Goal: Task Accomplishment & Management: Complete application form

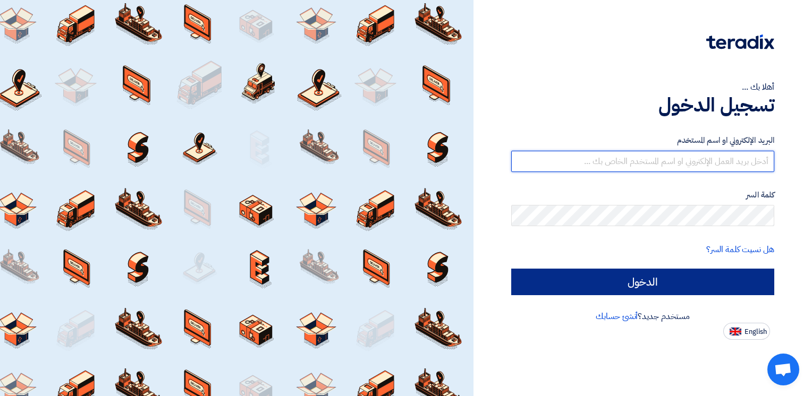
type input "[EMAIL_ADDRESS][DOMAIN_NAME]"
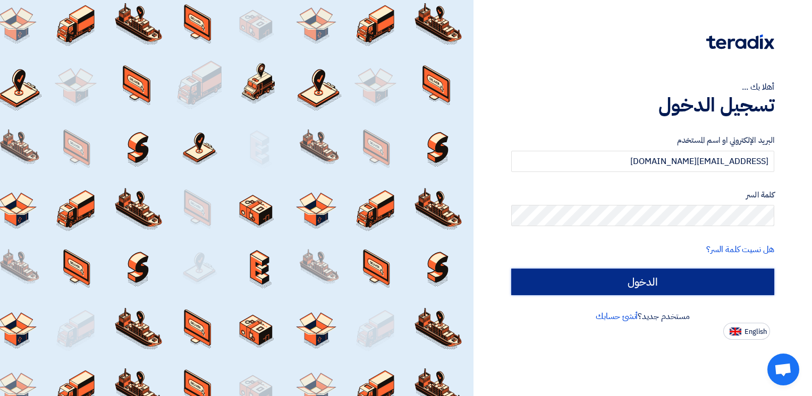
click at [680, 278] on input "الدخول" at bounding box center [642, 282] width 263 height 27
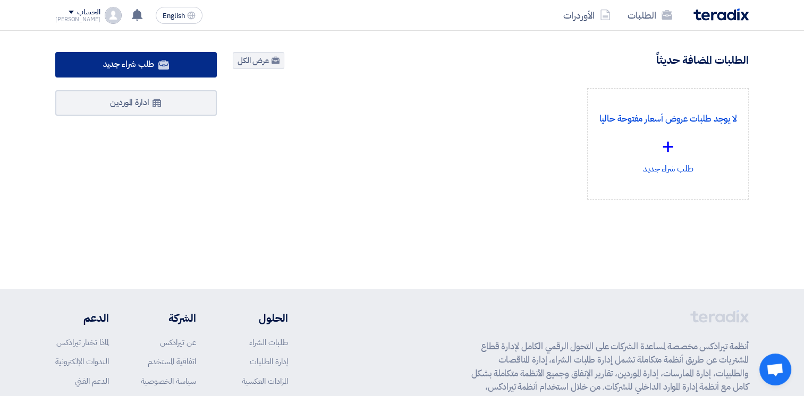
click at [128, 60] on span "طلب شراء جديد" at bounding box center [129, 64] width 52 height 13
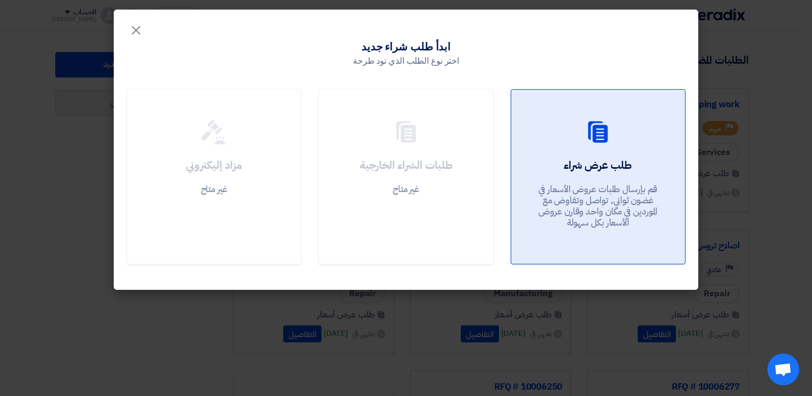
click at [598, 165] on h2 "طلب عرض شراء" at bounding box center [598, 165] width 68 height 15
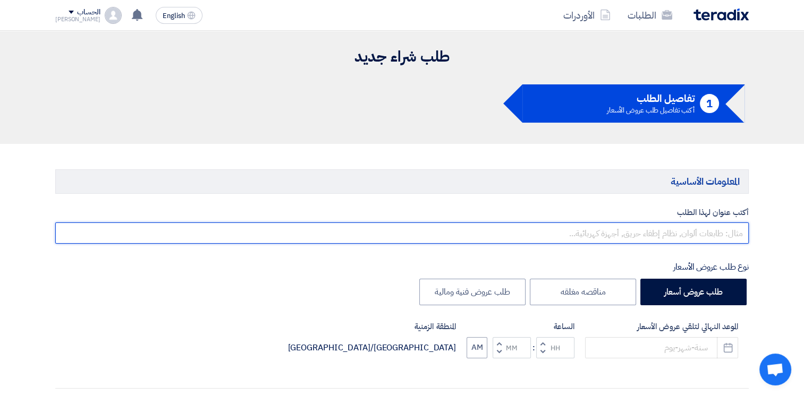
click at [723, 233] on input "text" at bounding box center [401, 233] width 693 height 21
type input "l"
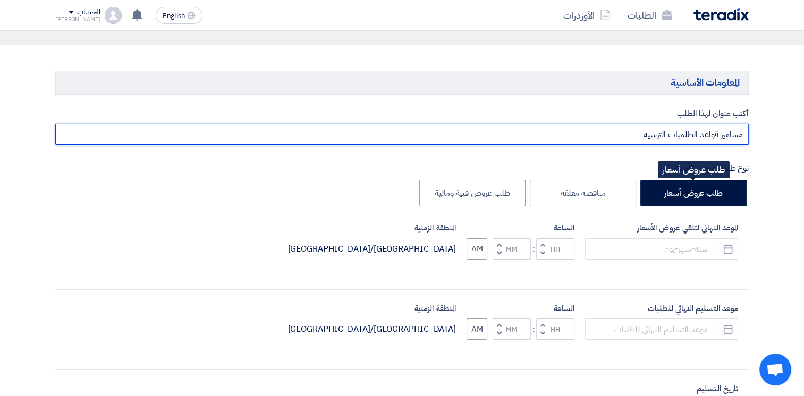
scroll to position [213, 0]
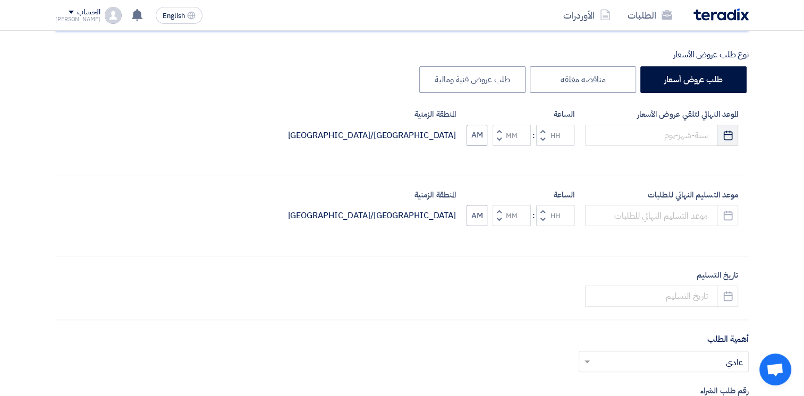
type input "مسامير قواعد الطلمبات الترسية"
click at [727, 137] on icon "Pick a date" at bounding box center [728, 135] width 11 height 11
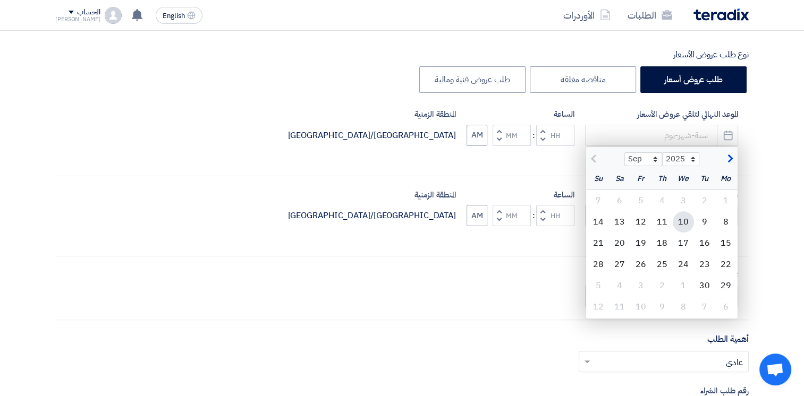
click at [687, 224] on div "10" at bounding box center [683, 221] width 21 height 21
type input "[DATE]"
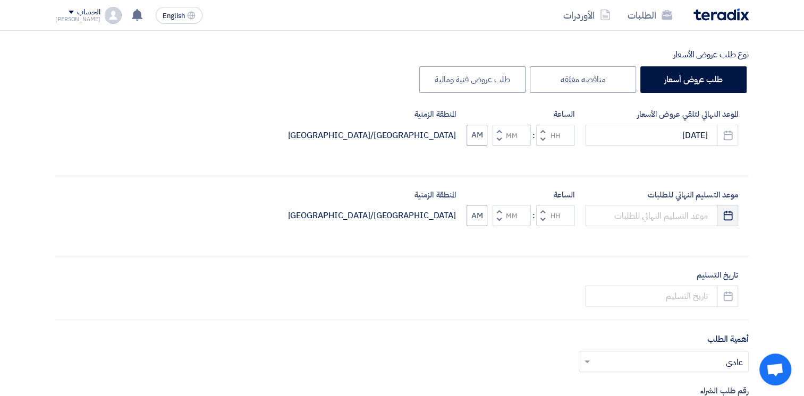
click at [724, 214] on icon "Pick a date" at bounding box center [728, 215] width 11 height 11
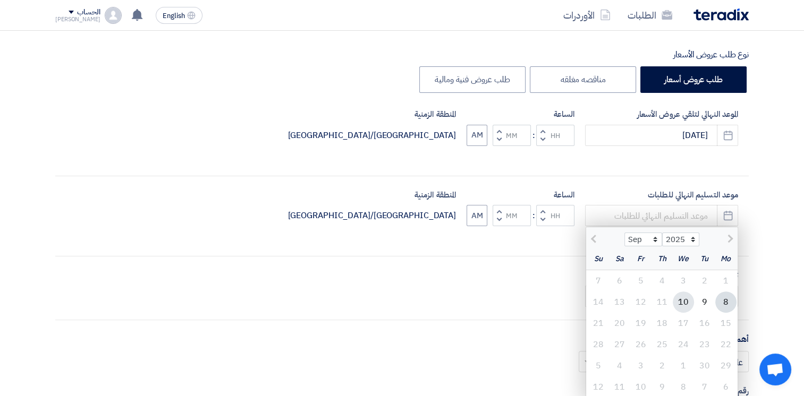
click at [683, 302] on div "10" at bounding box center [683, 302] width 21 height 21
type input "[DATE]"
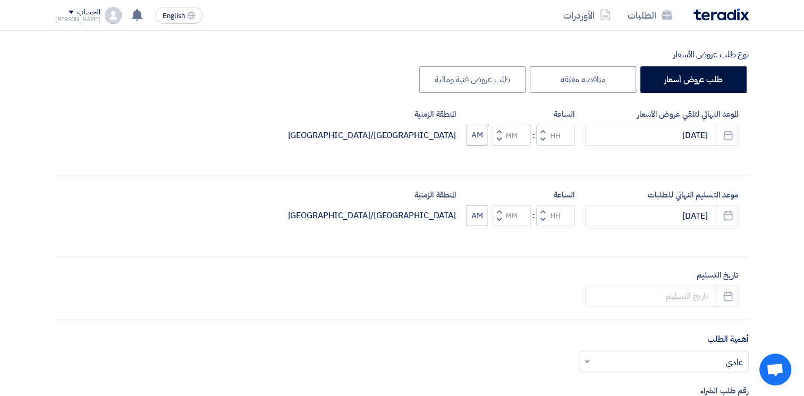
click at [544, 141] on button "Decrement hours" at bounding box center [542, 139] width 13 height 13
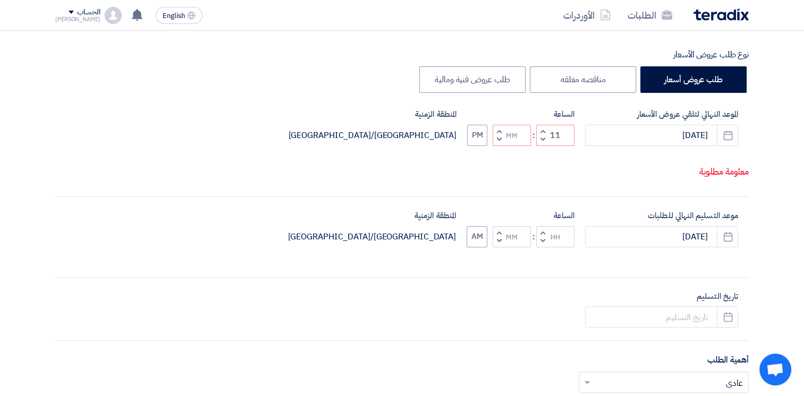
click at [541, 143] on span "button" at bounding box center [543, 139] width 4 height 8
click at [544, 135] on span "button" at bounding box center [543, 131] width 4 height 8
click at [542, 143] on span "button" at bounding box center [543, 139] width 4 height 8
type input "10"
click at [539, 248] on button "Decrement hours" at bounding box center [542, 240] width 13 height 13
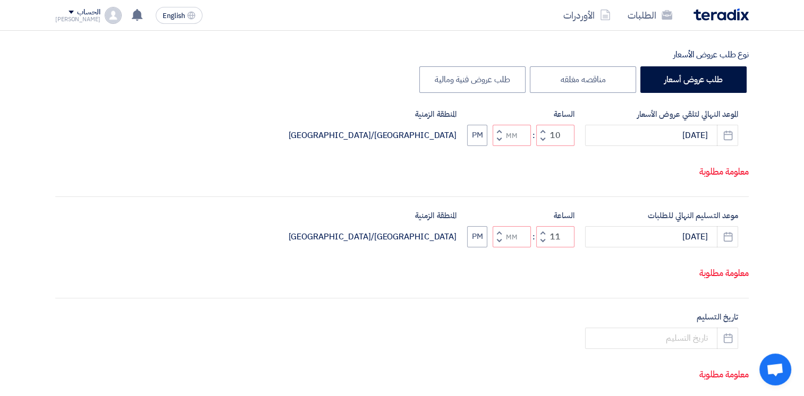
click at [539, 240] on button "Increment hours" at bounding box center [542, 232] width 13 height 13
click at [544, 248] on button "Decrement hours" at bounding box center [542, 240] width 13 height 13
click at [493, 248] on button "Decrement minutes" at bounding box center [499, 240] width 13 height 13
type input "09"
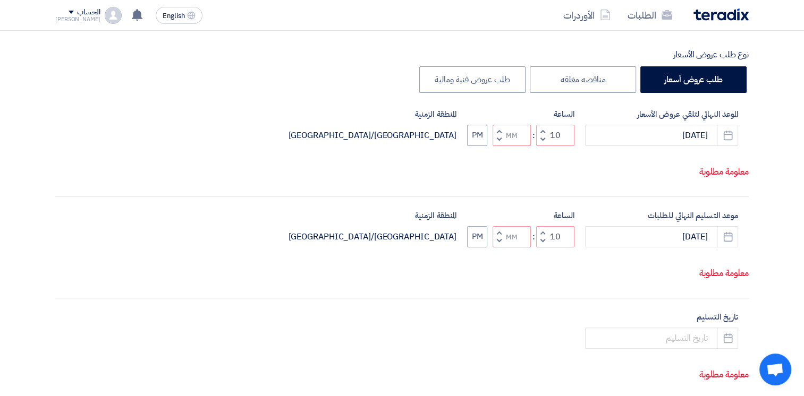
type input "59"
click at [501, 240] on button "Increment minutes" at bounding box center [499, 232] width 13 height 13
type input "10"
type input "00"
click at [499, 143] on span "button" at bounding box center [499, 139] width 4 height 8
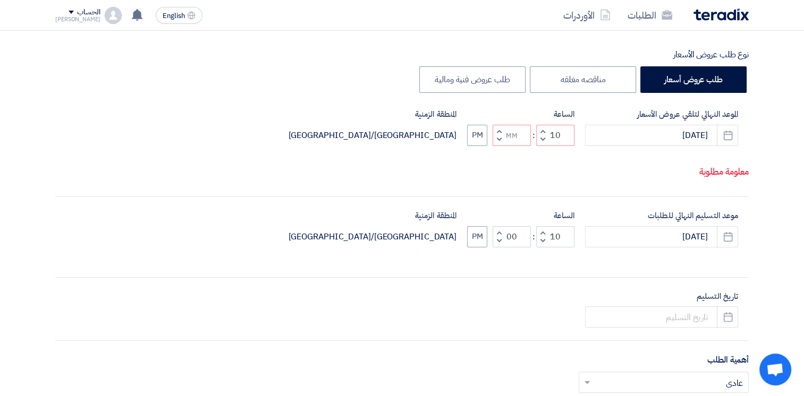
type input "09"
type input "59"
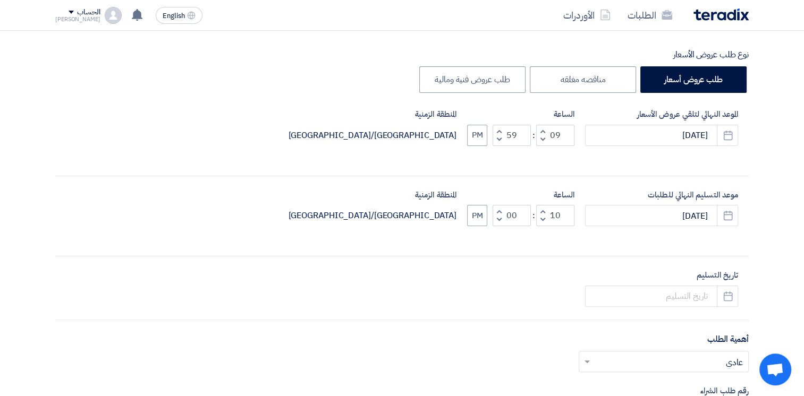
click at [499, 128] on span "button" at bounding box center [499, 131] width 4 height 8
type input "10"
type input "00"
drag, startPoint x: 484, startPoint y: 131, endPoint x: 481, endPoint y: 139, distance: 9.1
click at [484, 131] on button "PM" at bounding box center [477, 135] width 20 height 21
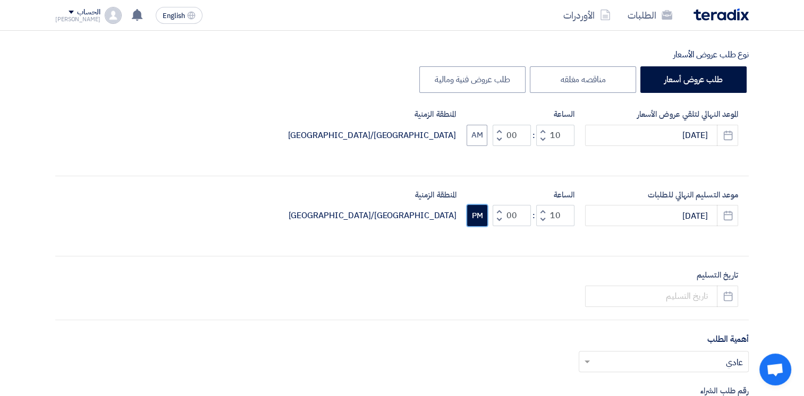
click at [481, 215] on button "PM" at bounding box center [477, 215] width 20 height 21
click at [726, 294] on use "button" at bounding box center [727, 296] width 9 height 10
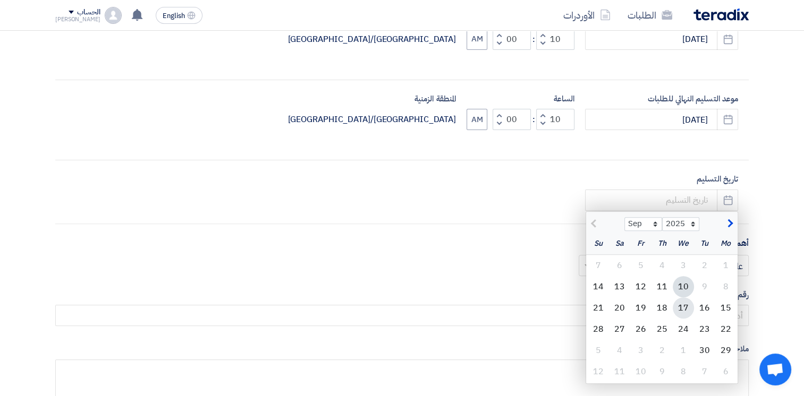
scroll to position [319, 0]
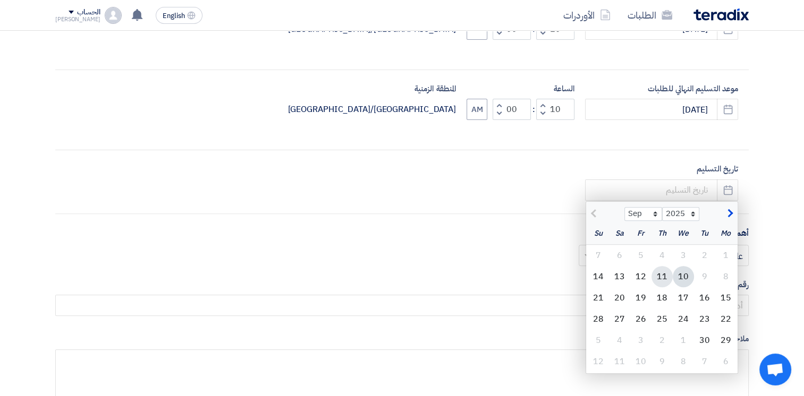
click at [663, 282] on div "11" at bounding box center [661, 276] width 21 height 21
type input "[DATE]"
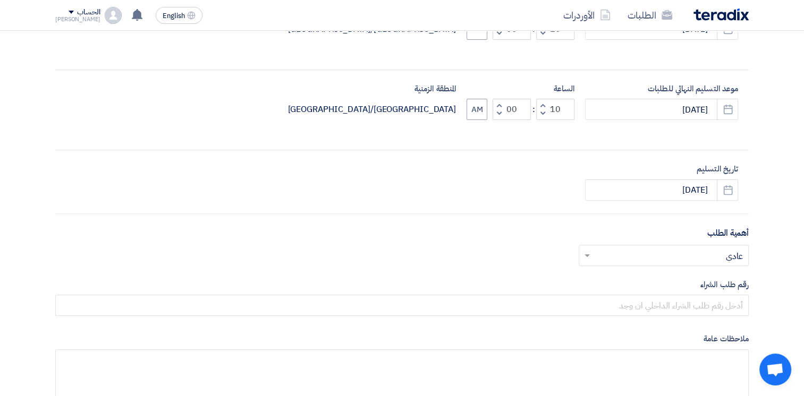
click at [713, 260] on input "text" at bounding box center [669, 257] width 149 height 18
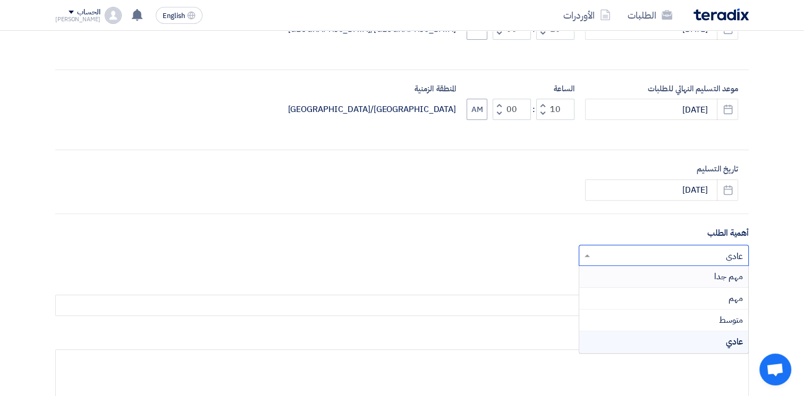
click at [720, 279] on span "مهم جدا" at bounding box center [728, 276] width 29 height 13
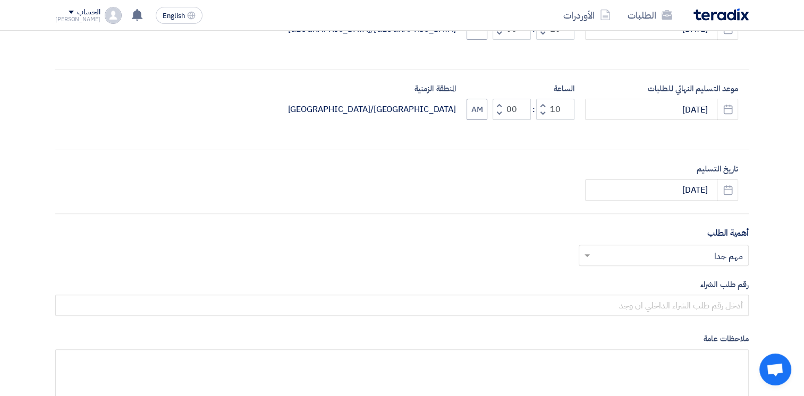
scroll to position [478, 0]
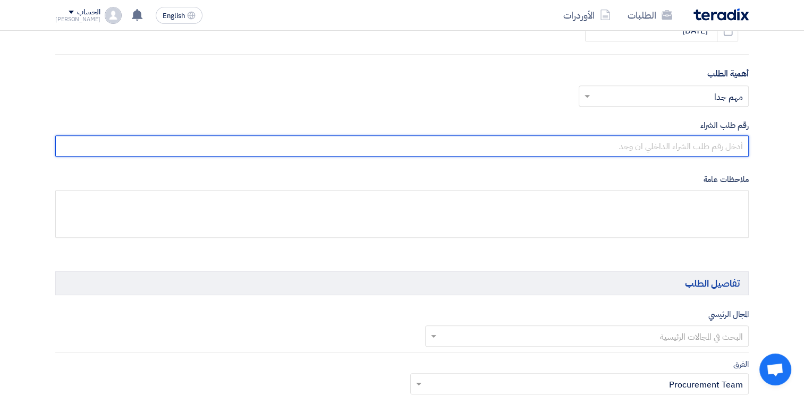
click at [717, 149] on input "text" at bounding box center [401, 145] width 693 height 21
click at [722, 146] on input "text" at bounding box center [401, 145] width 693 height 21
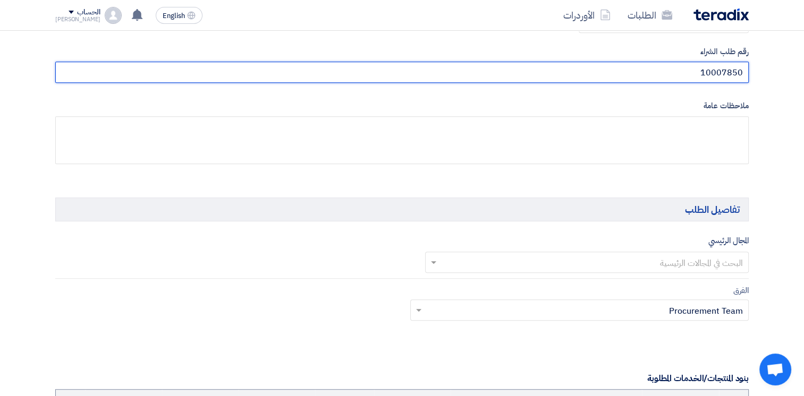
scroll to position [638, 0]
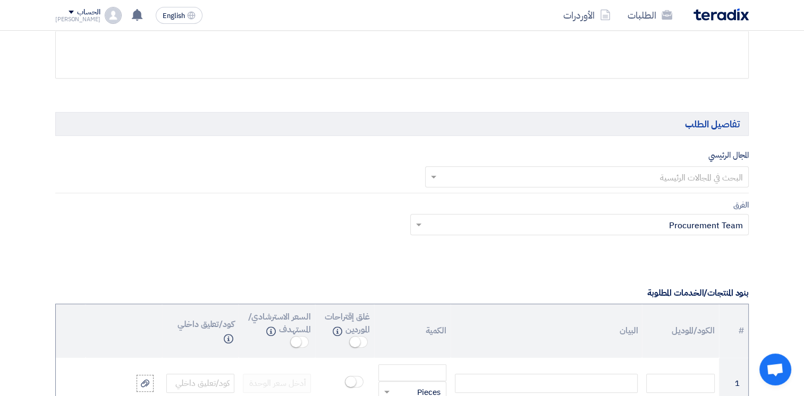
type input "10007850"
click at [693, 176] on input "text" at bounding box center [593, 179] width 303 height 18
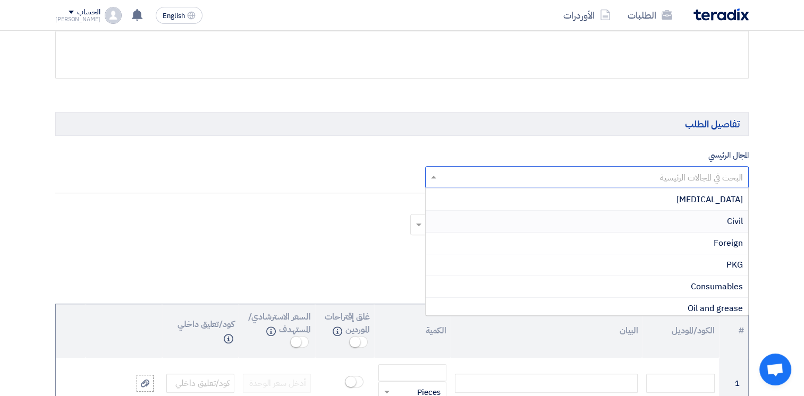
scroll to position [213, 0]
click at [706, 267] on span "Consumables" at bounding box center [717, 268] width 52 height 13
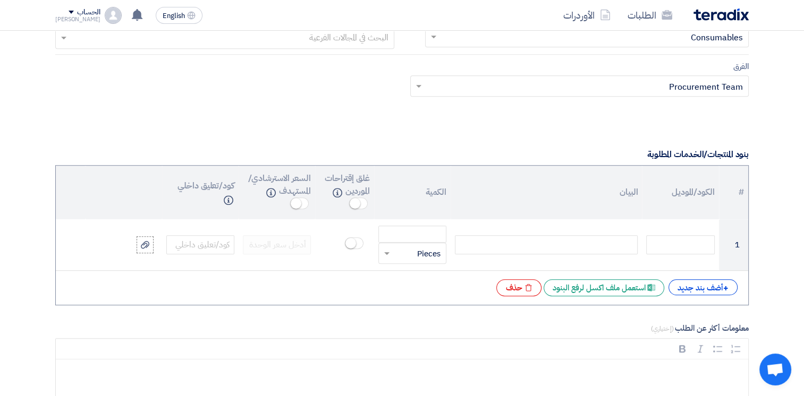
scroll to position [797, 0]
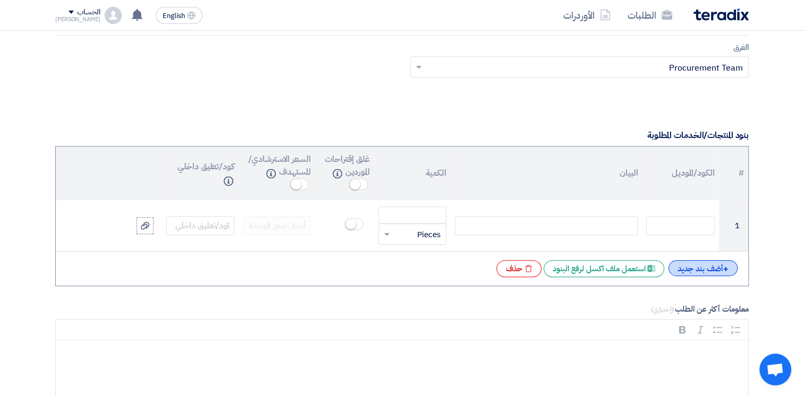
click at [708, 268] on div "+ أضف بند جديد" at bounding box center [702, 268] width 69 height 16
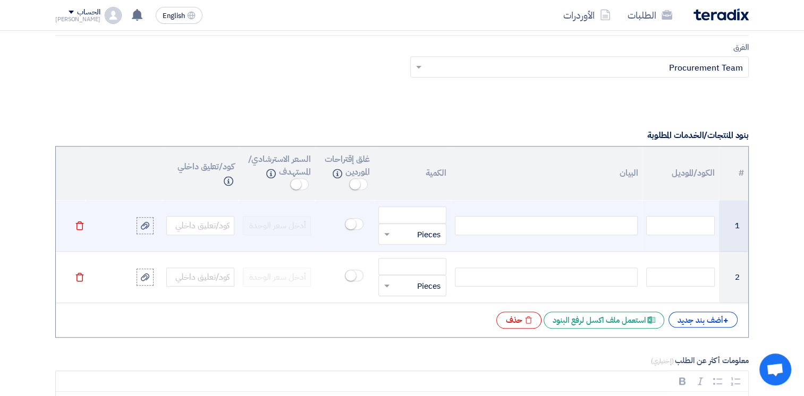
click at [536, 222] on div at bounding box center [546, 225] width 183 height 19
click at [433, 218] on input "number" at bounding box center [412, 215] width 68 height 17
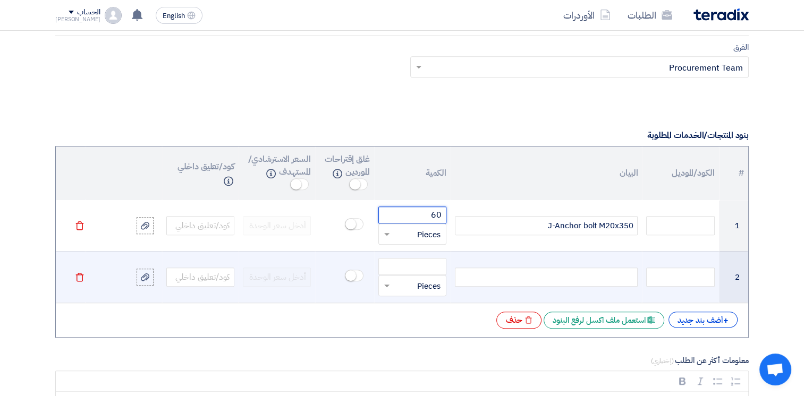
type input "60"
click at [544, 278] on div at bounding box center [546, 277] width 183 height 19
click at [544, 279] on div at bounding box center [546, 277] width 183 height 19
click at [436, 268] on input "number" at bounding box center [412, 266] width 68 height 17
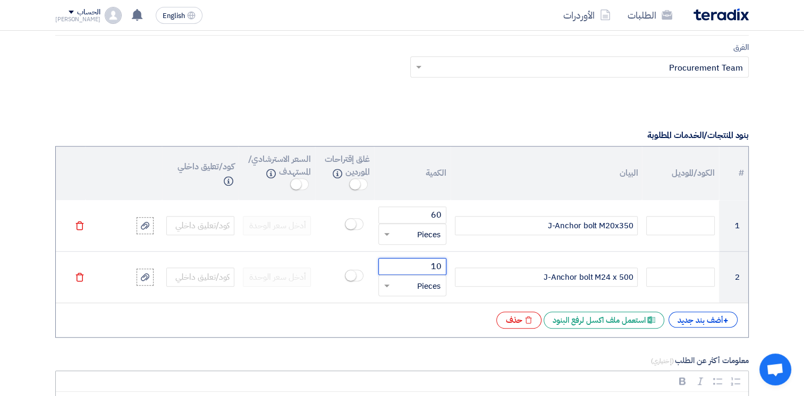
type input "10"
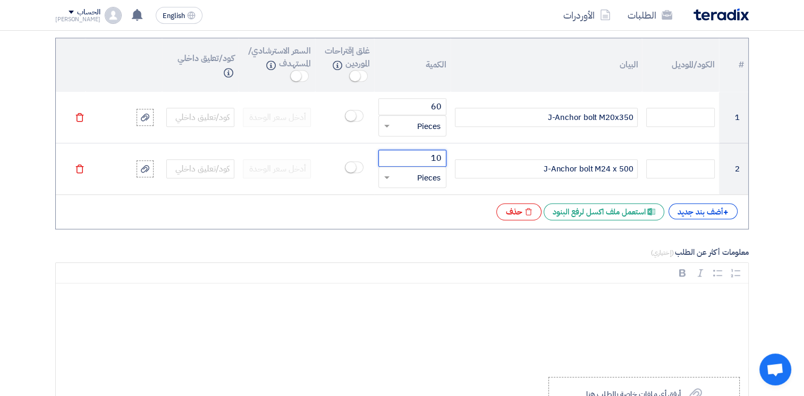
scroll to position [1010, 0]
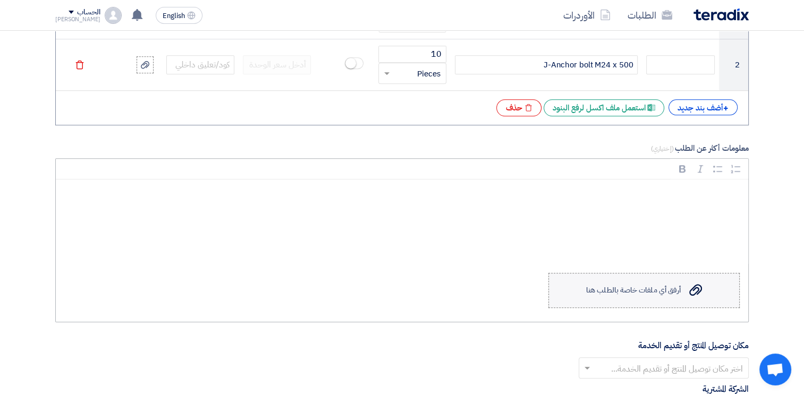
click at [646, 279] on label "Upload a file أرفق أي ملفات خاصة بالطلب هنا" at bounding box center [643, 290] width 191 height 35
click at [0, 0] on input "Upload a file أرفق أي ملفات خاصة بالطلب هنا" at bounding box center [0, 0] width 0 height 0
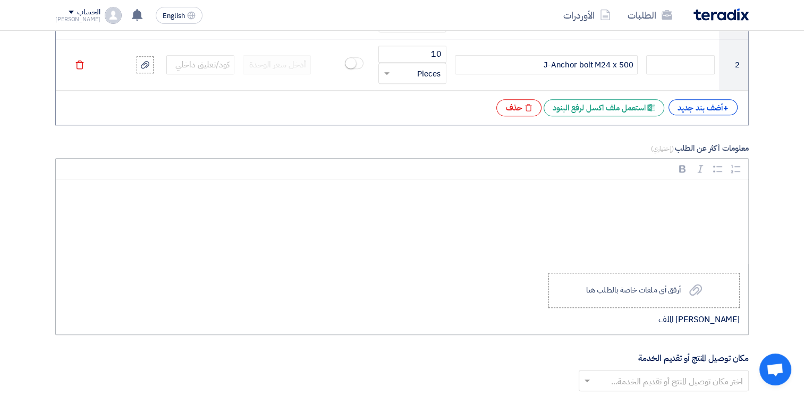
click at [650, 190] on p "Rich Text Editor, main" at bounding box center [406, 195] width 674 height 14
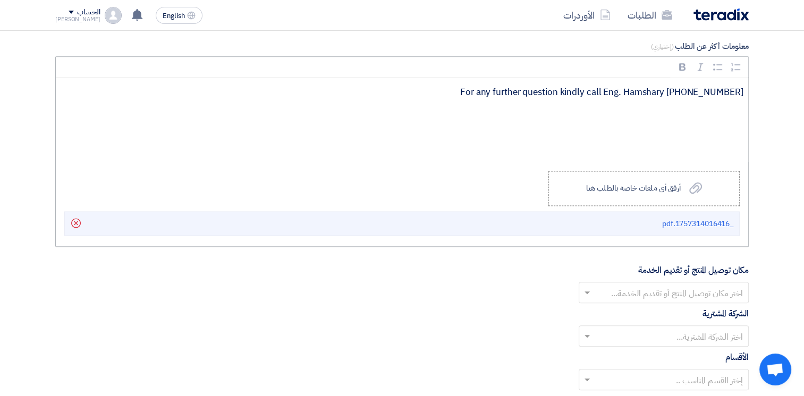
scroll to position [1222, 0]
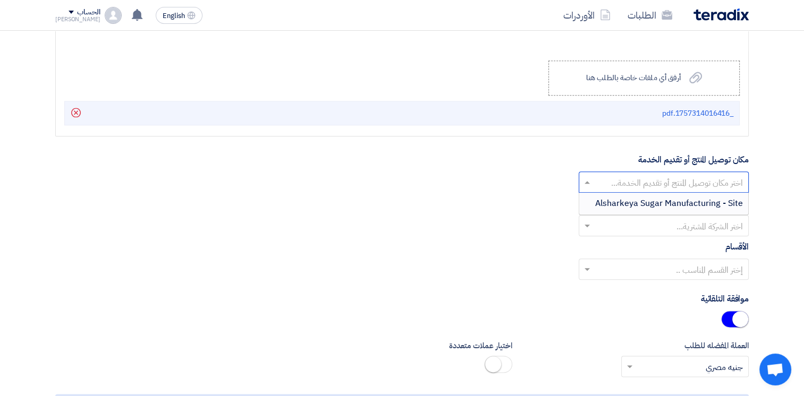
click at [705, 180] on input "text" at bounding box center [669, 183] width 149 height 18
click at [710, 199] on span "Alsharkeya Sugar Manufacturing - Site" at bounding box center [669, 203] width 148 height 13
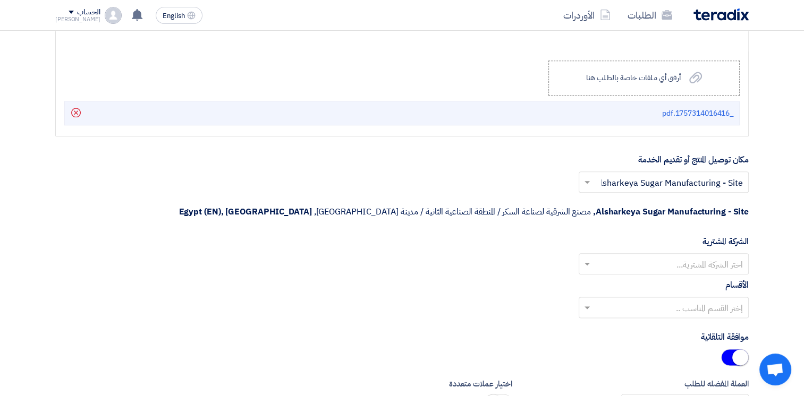
click at [715, 256] on input "text" at bounding box center [669, 265] width 149 height 18
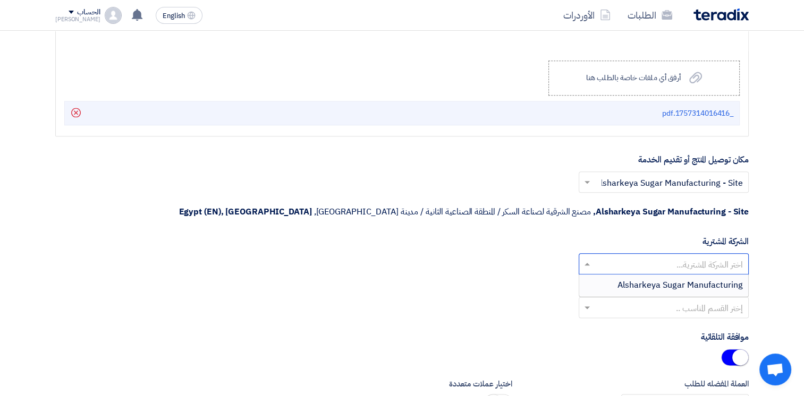
click at [713, 279] on span "Alsharkeya Sugar Manufacturing" at bounding box center [679, 285] width 125 height 13
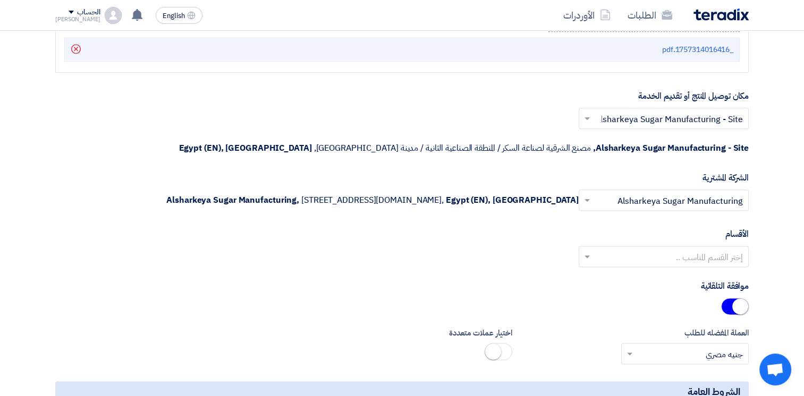
scroll to position [1328, 0]
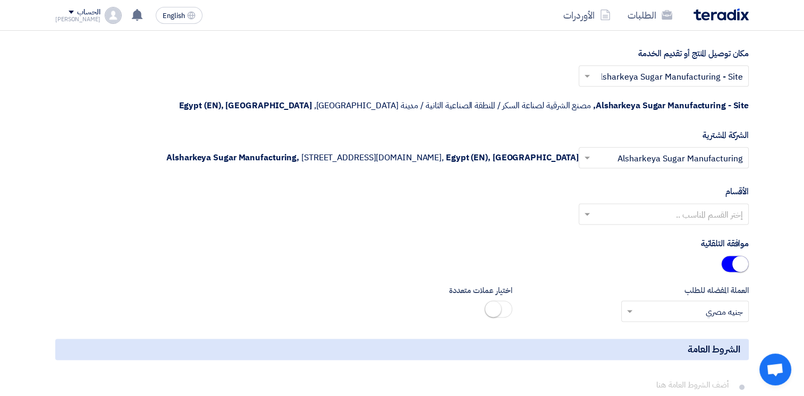
click at [701, 209] on input "text" at bounding box center [669, 215] width 149 height 18
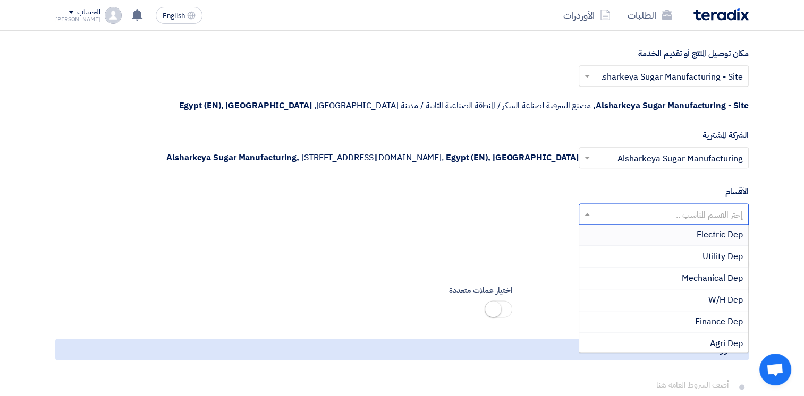
scroll to position [106, 0]
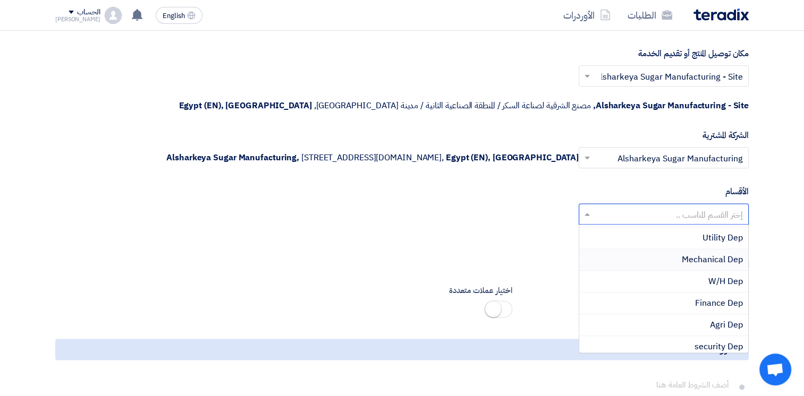
click at [702, 260] on span "Mechanical Dep" at bounding box center [712, 259] width 61 height 13
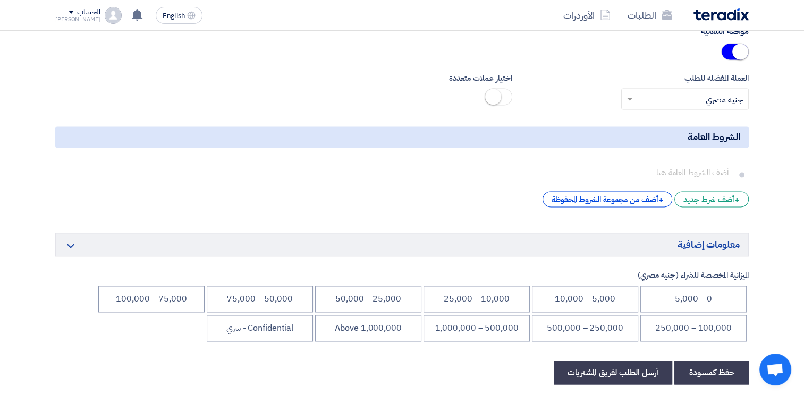
scroll to position [1594, 0]
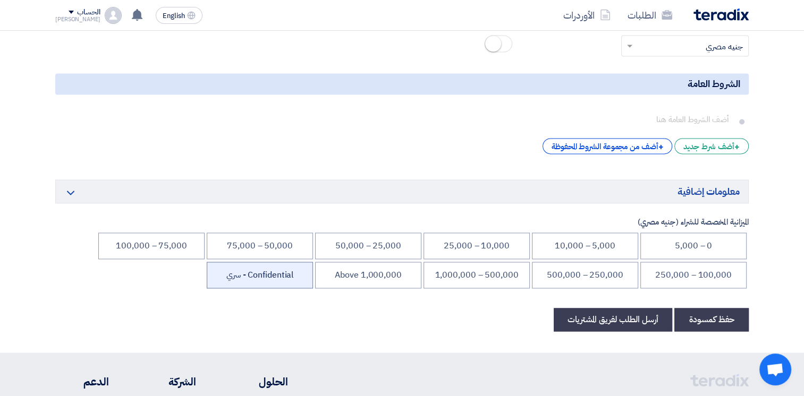
click at [280, 276] on li "Confidential - سري" at bounding box center [260, 275] width 106 height 27
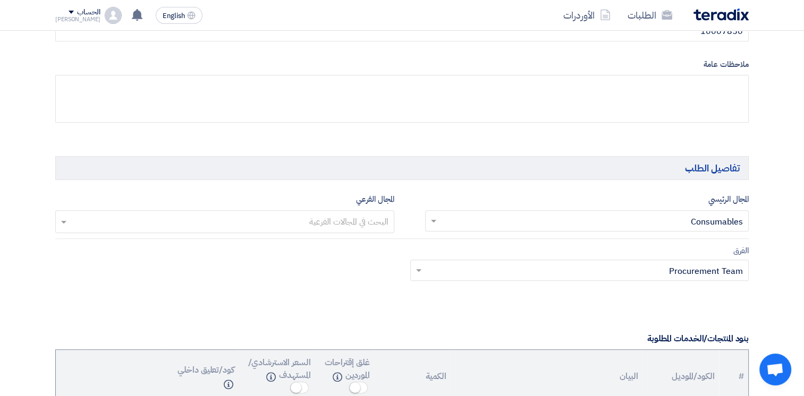
scroll to position [478, 0]
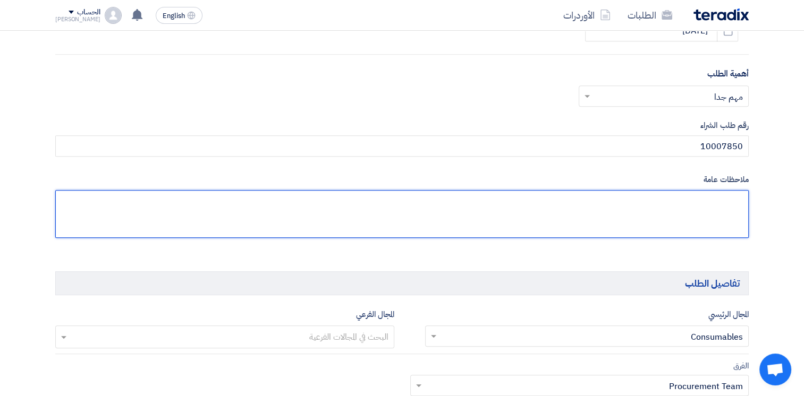
click at [676, 201] on textarea at bounding box center [401, 214] width 693 height 48
click at [714, 202] on textarea at bounding box center [401, 214] width 693 height 48
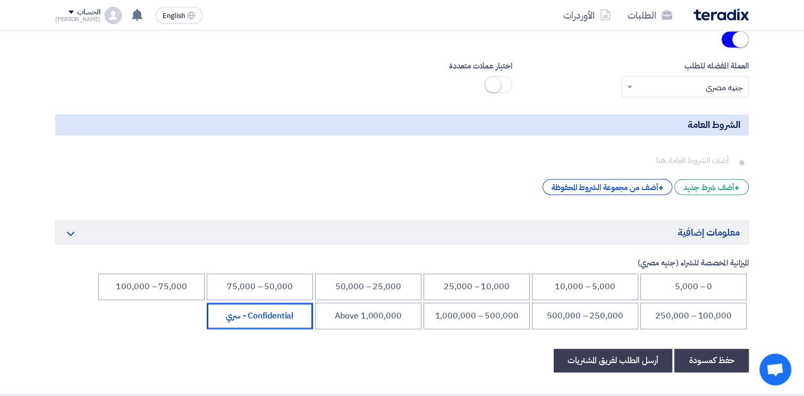
scroll to position [1647, 0]
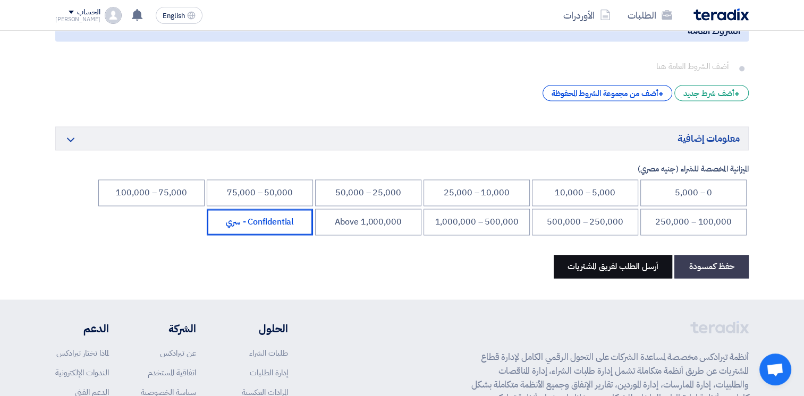
type textarea "Critical for Refinery"
click at [631, 267] on button "أرسل الطلب لفريق المشتريات" at bounding box center [613, 266] width 118 height 23
